Goal: Navigation & Orientation: Find specific page/section

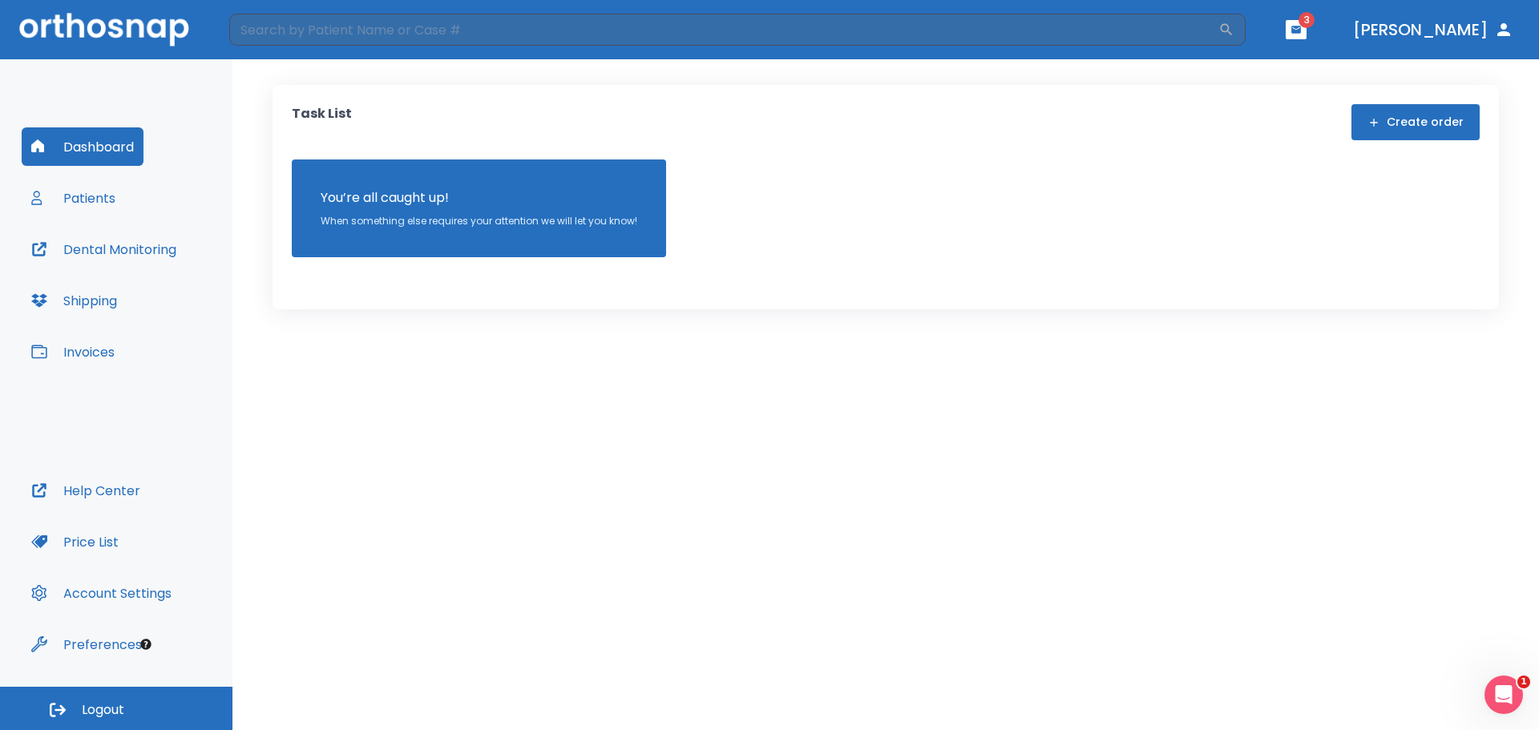
click at [1314, 25] on span "3" at bounding box center [1306, 20] width 16 height 16
click at [1306, 34] on button "button" at bounding box center [1295, 29] width 21 height 19
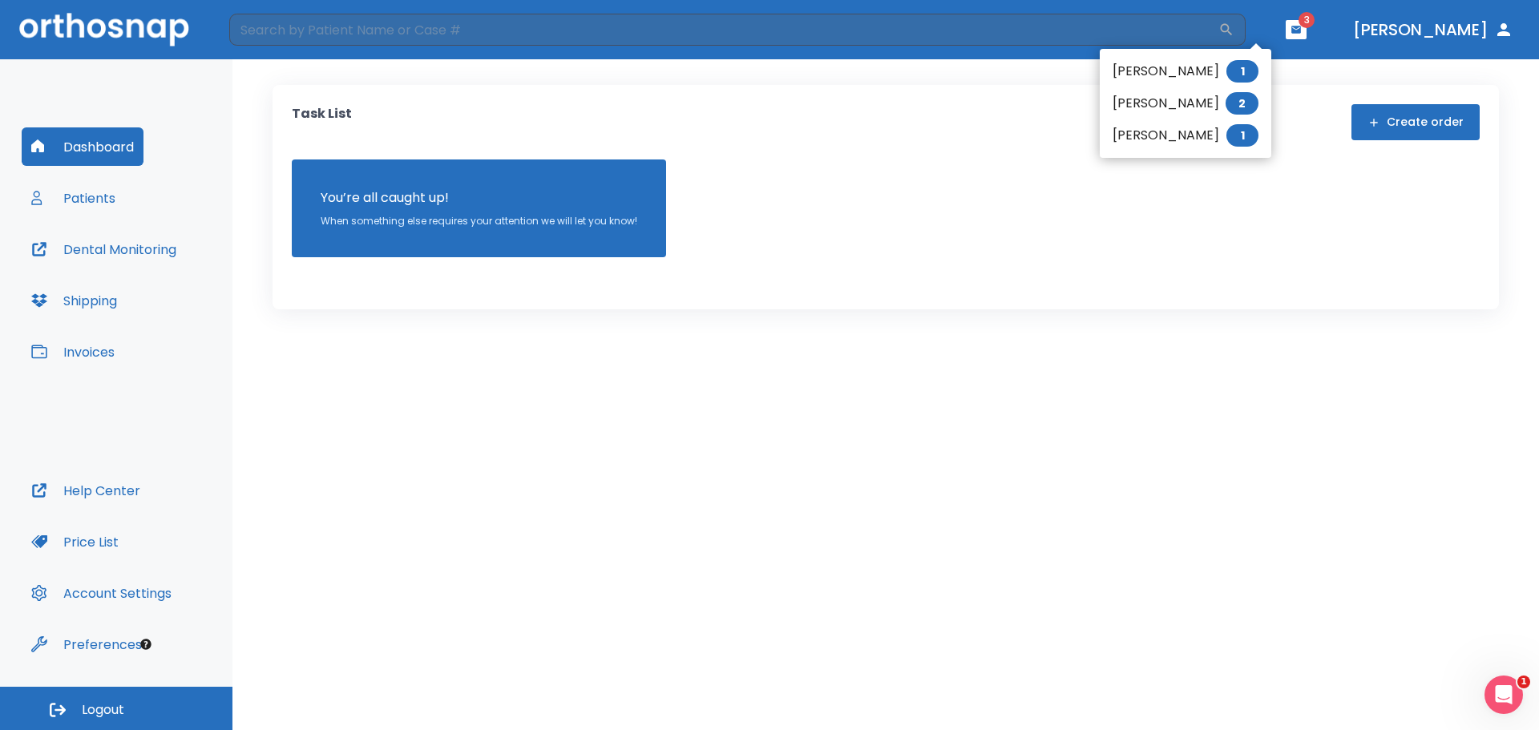
click at [1271, 101] on li "[PERSON_NAME] 2" at bounding box center [1184, 103] width 171 height 32
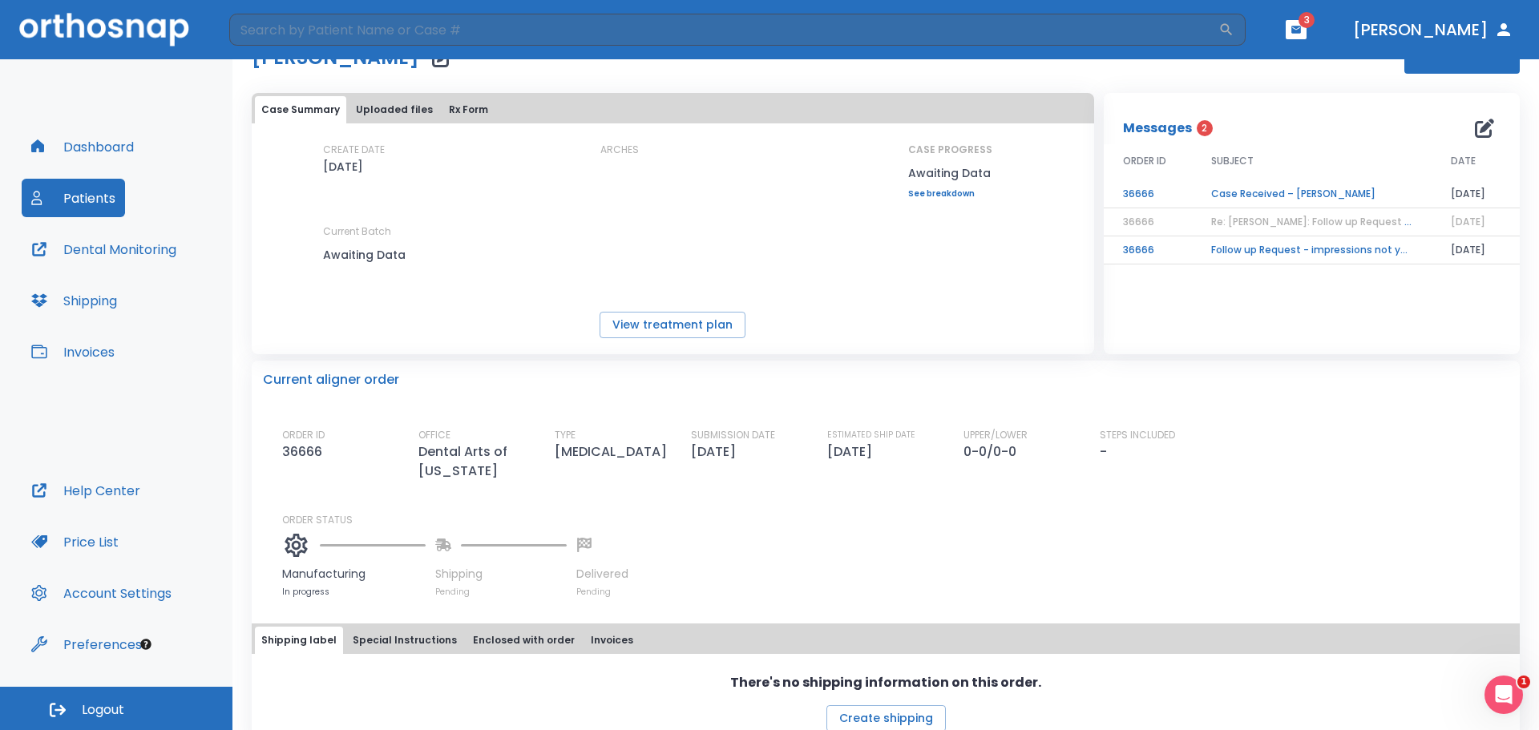
scroll to position [83, 0]
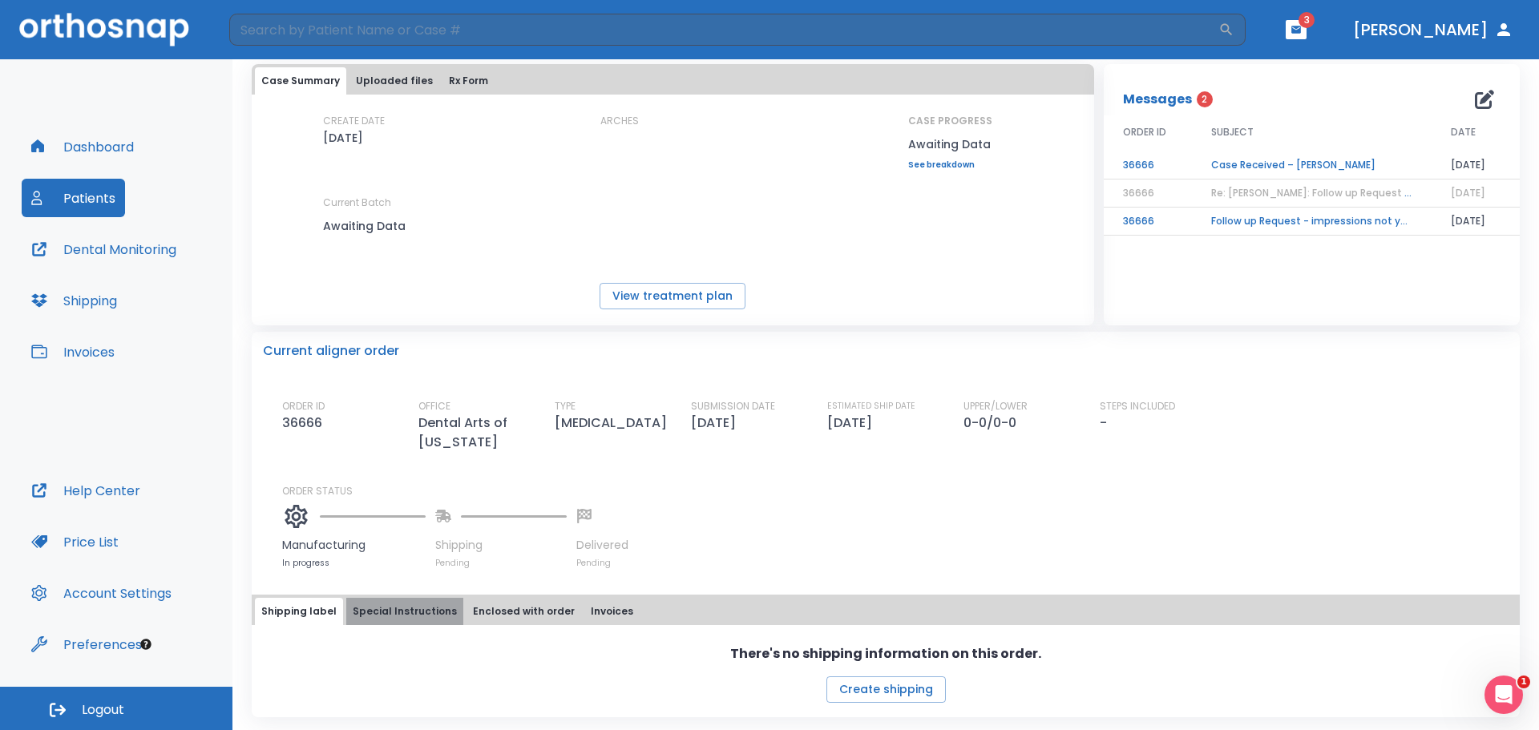
click at [414, 608] on button "Special Instructions" at bounding box center [404, 611] width 117 height 27
click at [509, 608] on button "Enclosed with order" at bounding box center [523, 612] width 115 height 27
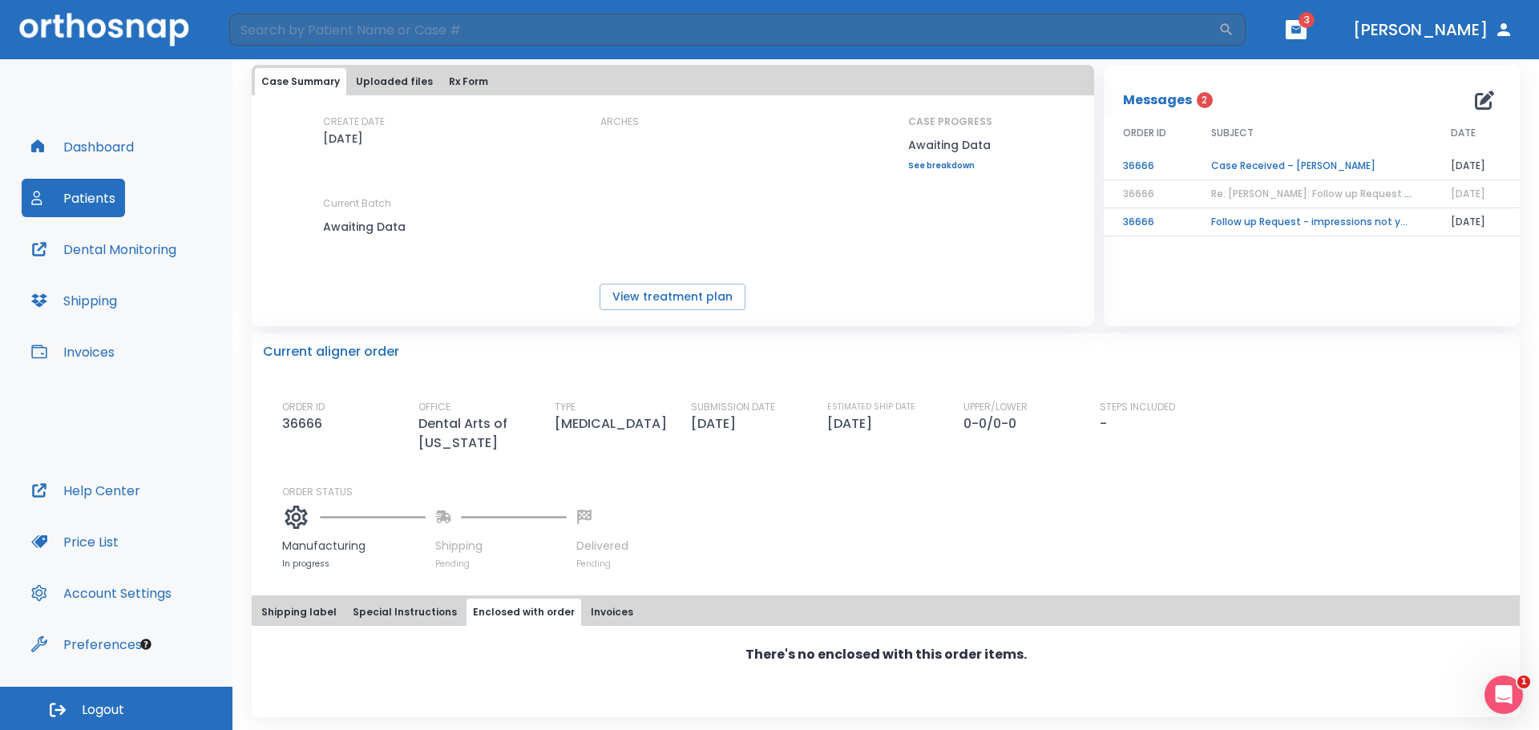
scroll to position [0, 0]
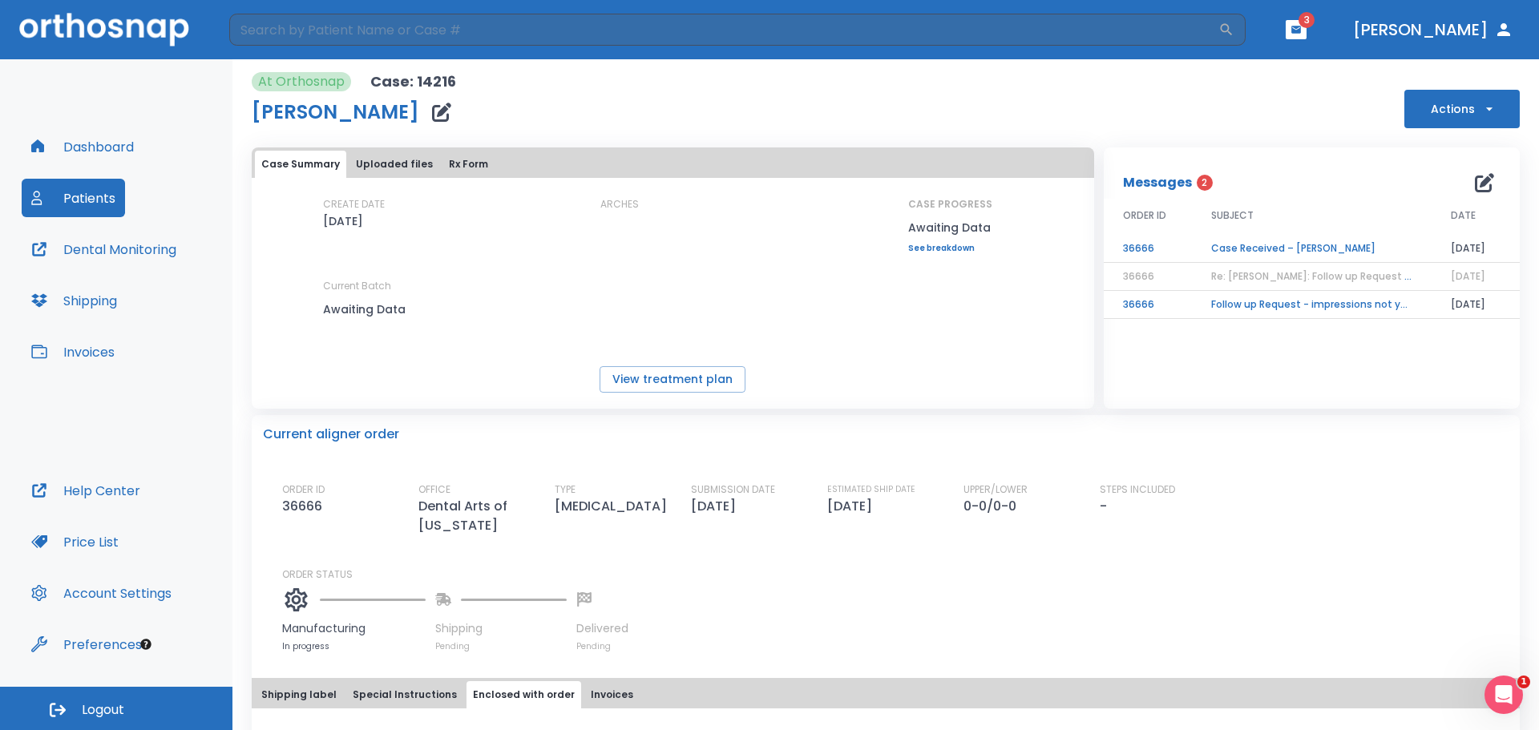
click at [418, 169] on button "Uploaded files" at bounding box center [394, 164] width 90 height 27
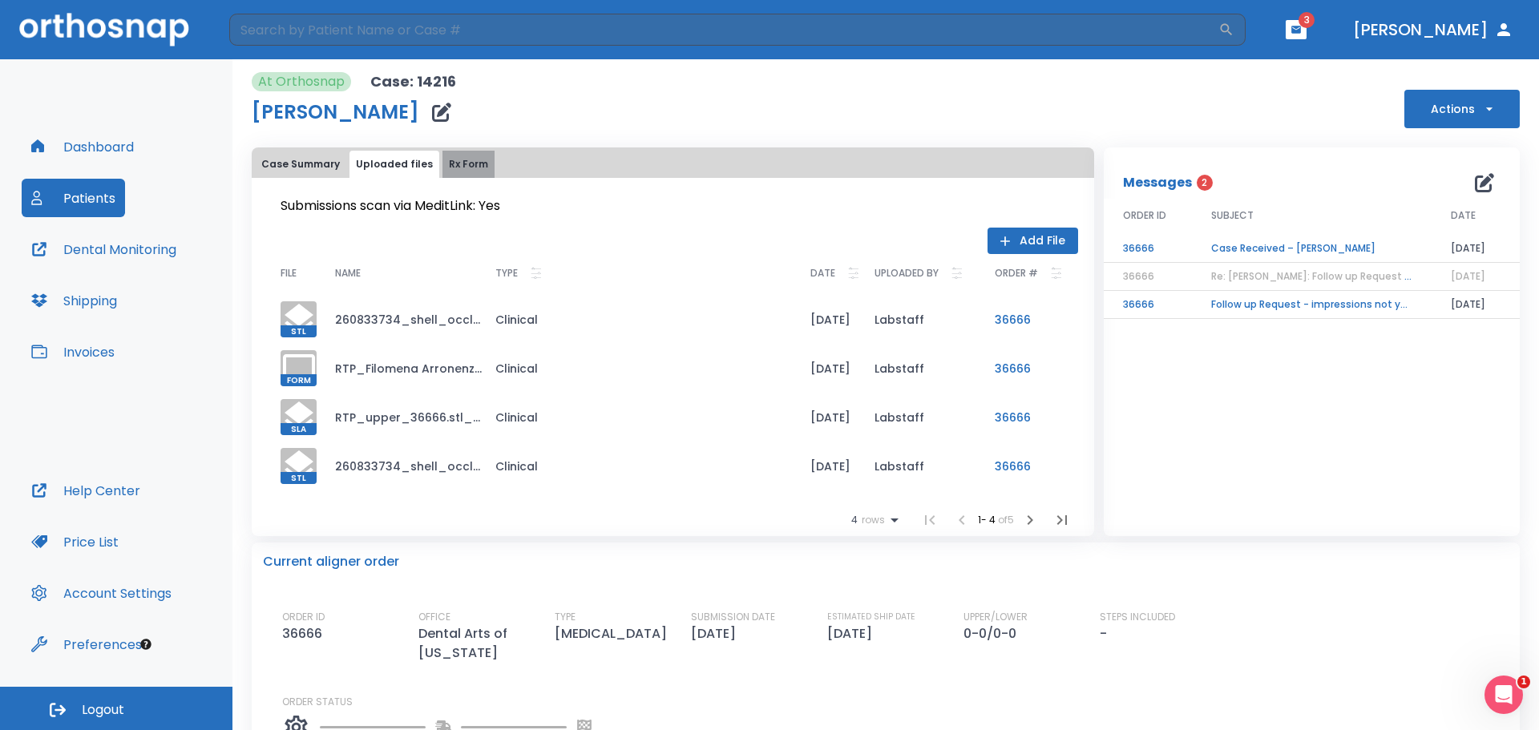
click at [455, 170] on button "Rx Form" at bounding box center [468, 164] width 52 height 27
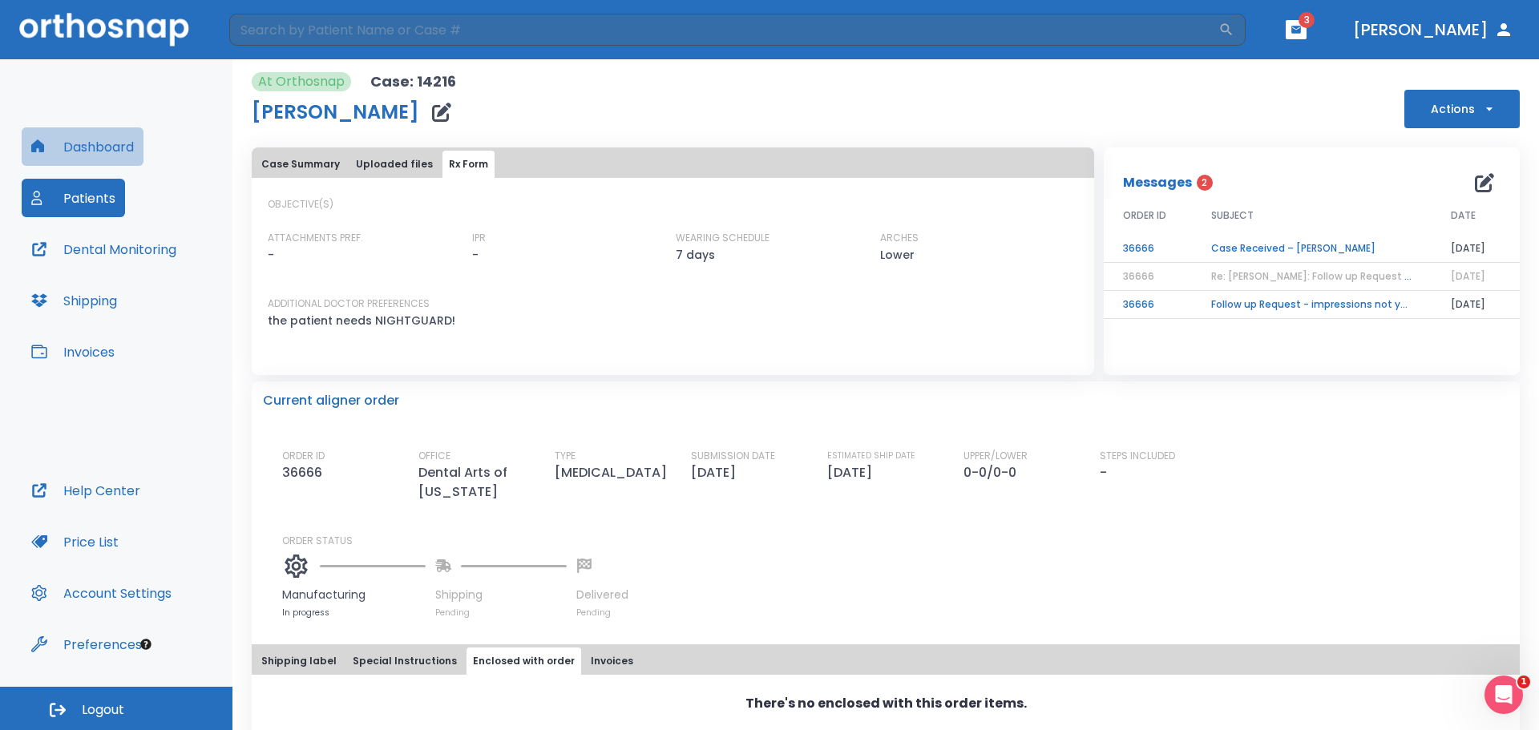
click at [91, 152] on button "Dashboard" at bounding box center [83, 146] width 122 height 38
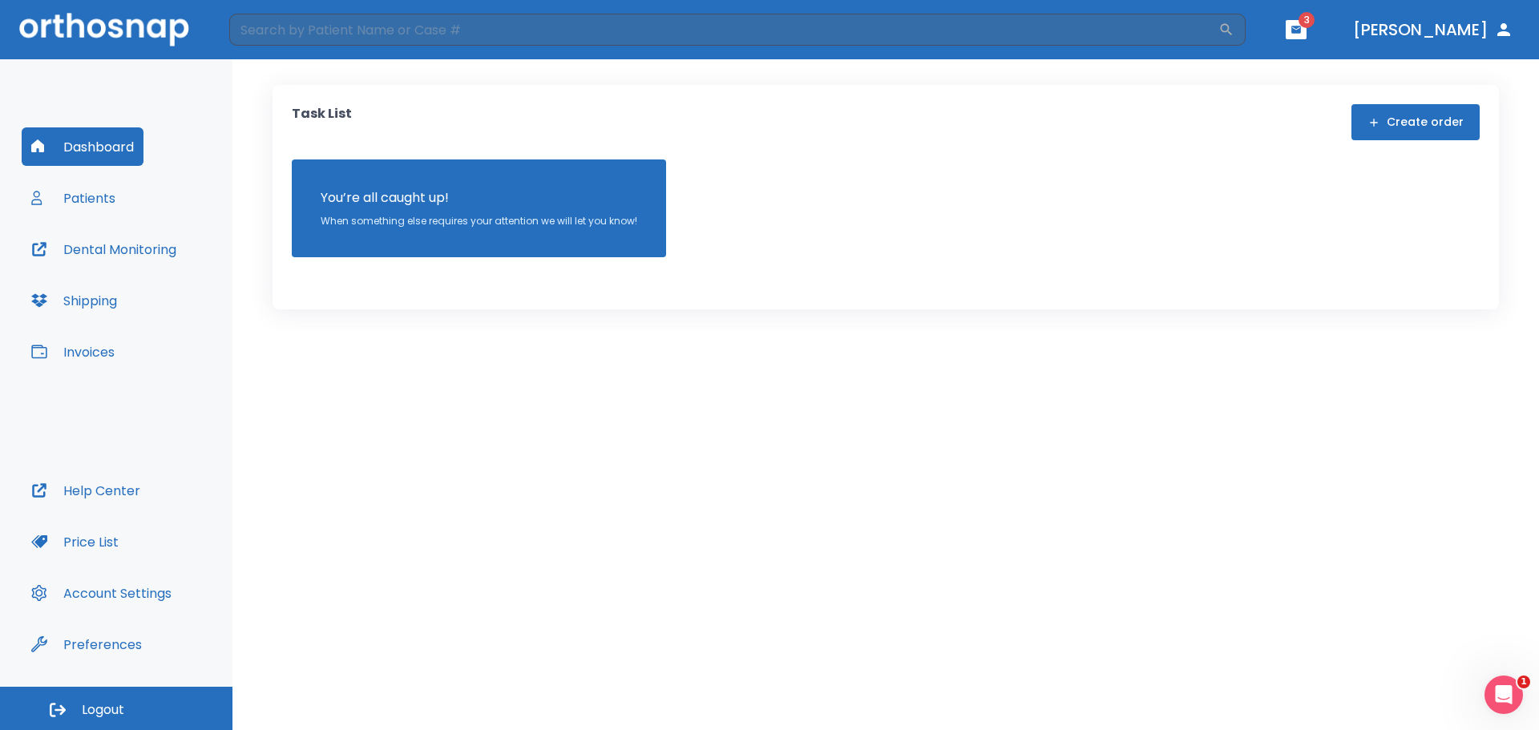
click at [99, 196] on button "Patients" at bounding box center [73, 198] width 103 height 38
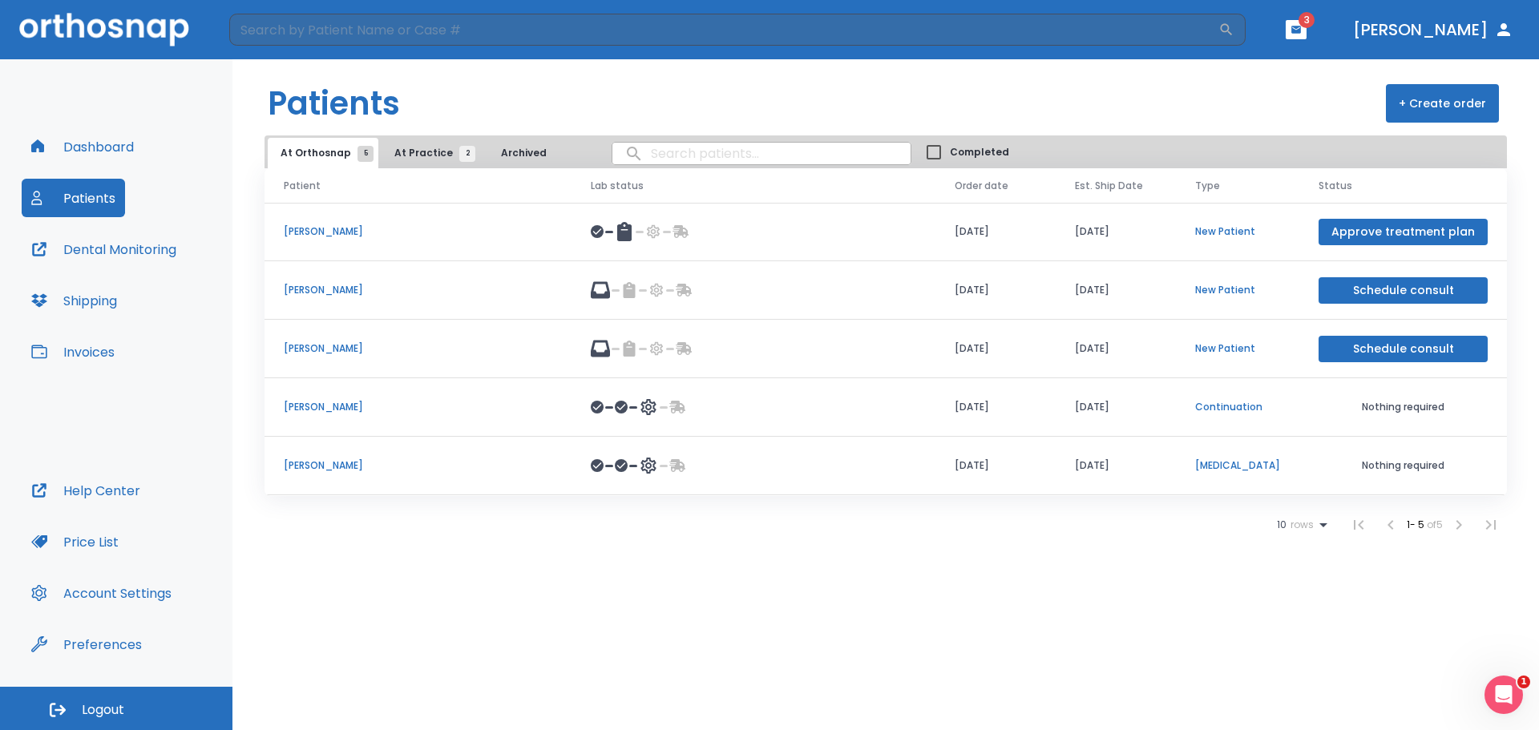
click at [631, 235] on icon at bounding box center [624, 231] width 14 height 19
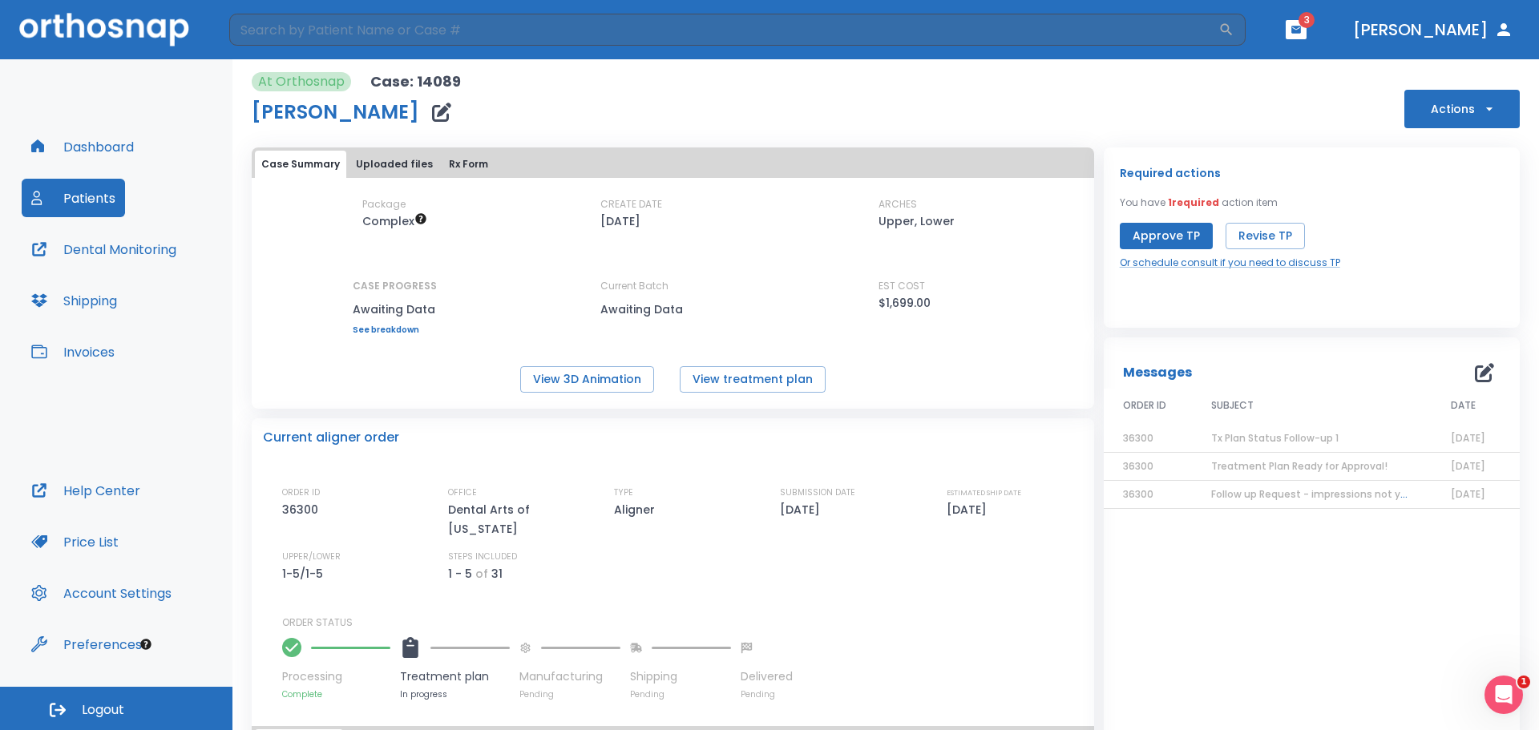
click at [96, 159] on button "Dashboard" at bounding box center [83, 146] width 122 height 38
